Goal: Information Seeking & Learning: Find specific fact

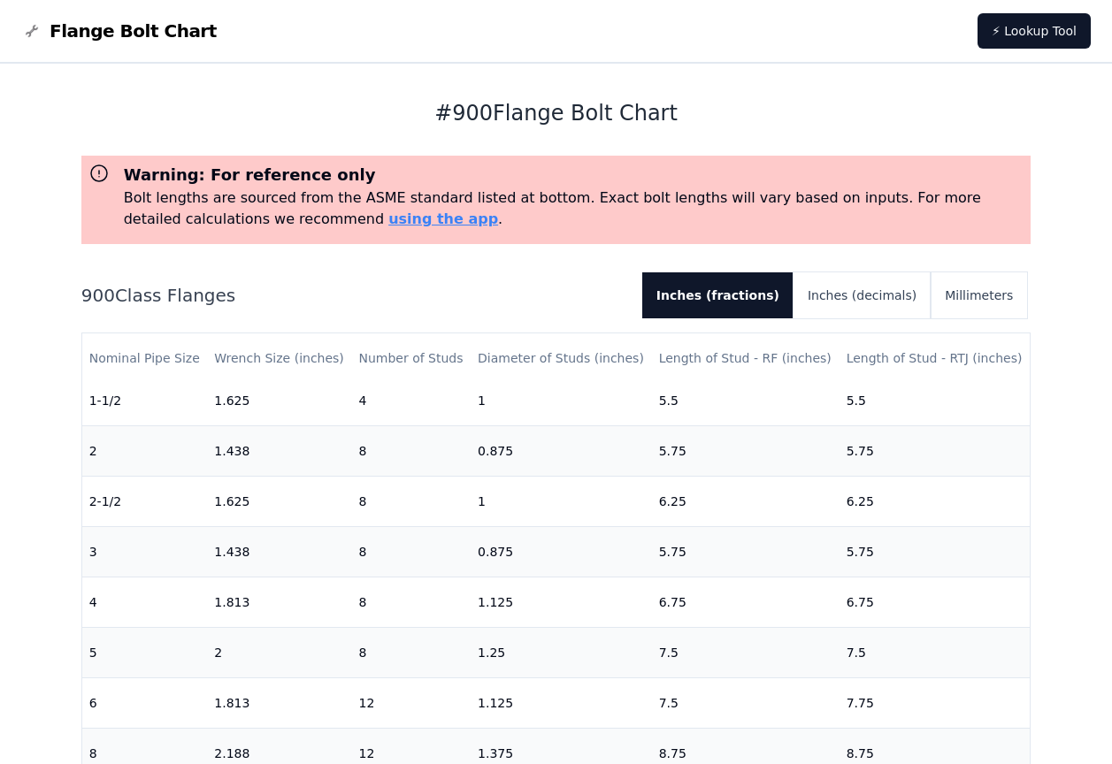
scroll to position [265, 0]
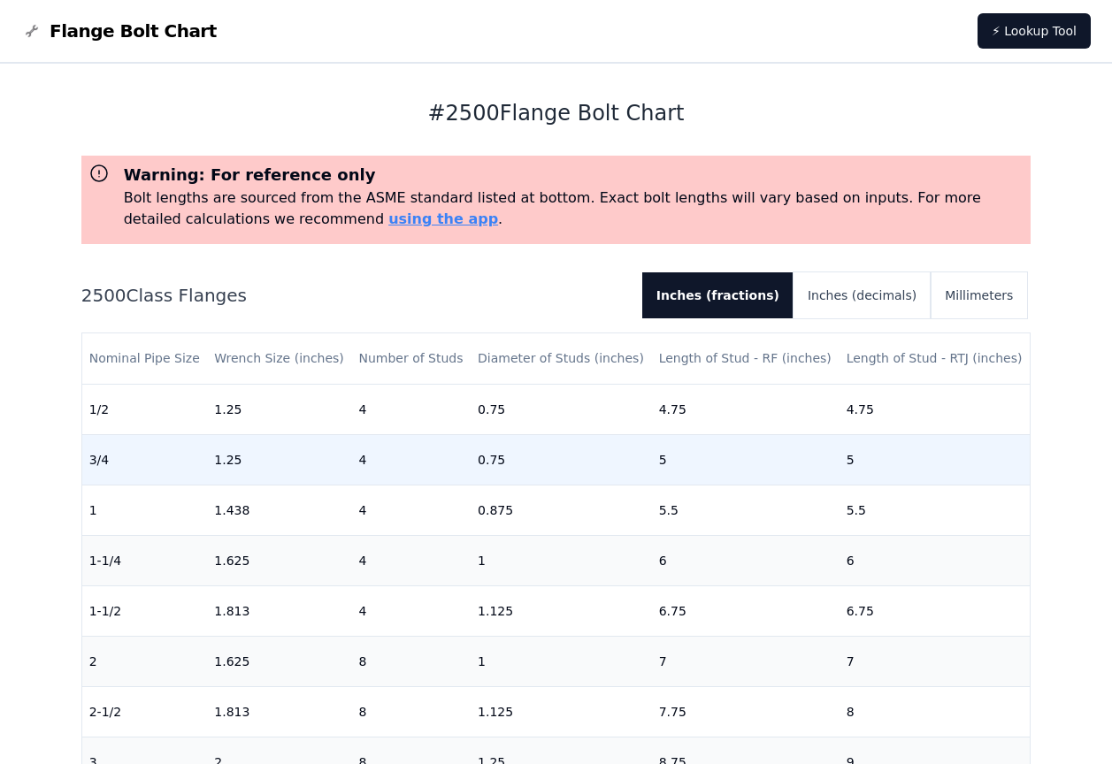
click at [355, 483] on td "4" at bounding box center [410, 459] width 119 height 50
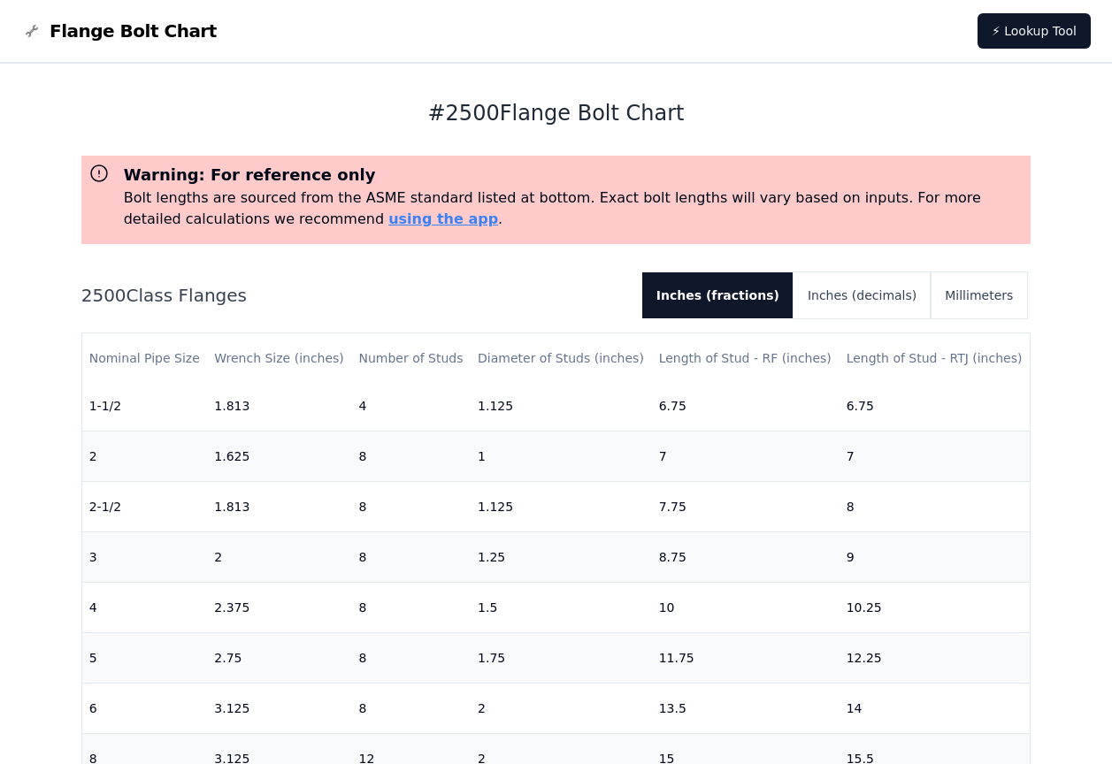
scroll to position [236, 0]
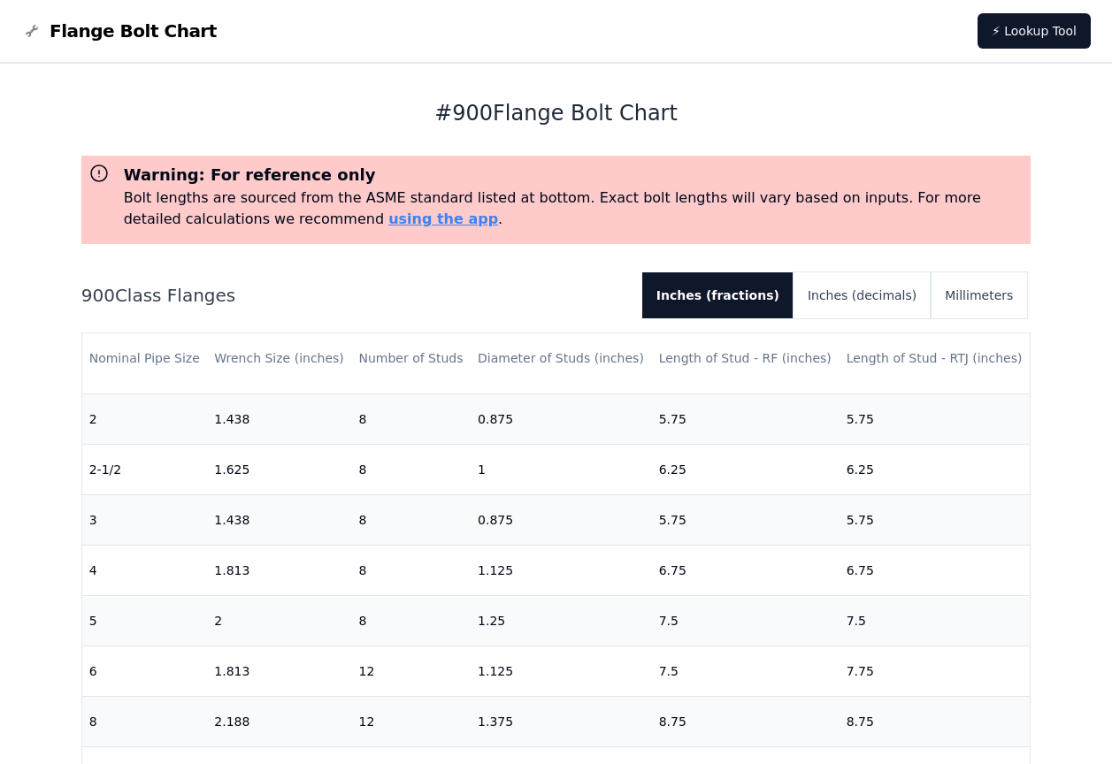
scroll to position [265, 0]
